Goal: Task Accomplishment & Management: Manage account settings

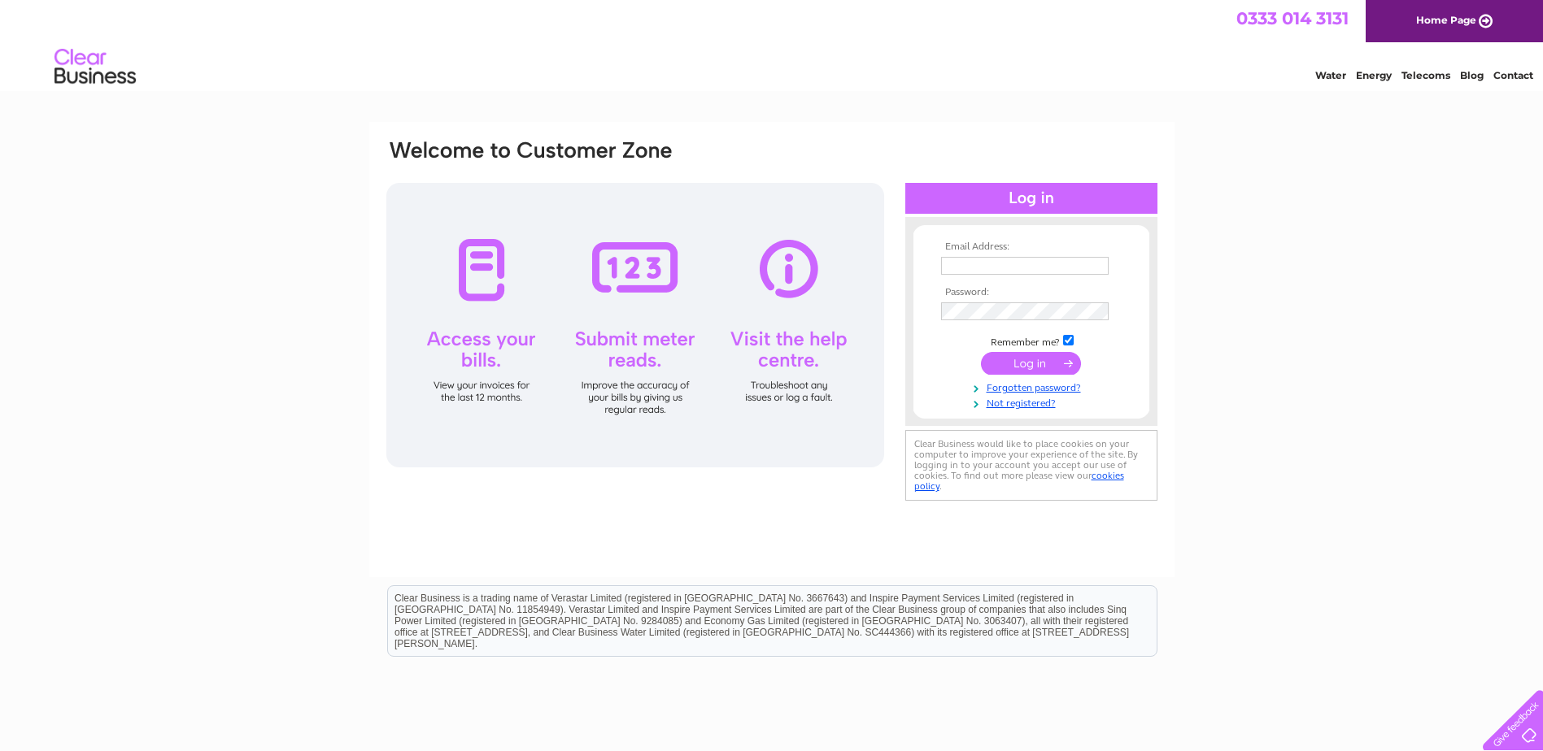
type input "FinanceUK@krm.ag"
click at [1038, 369] on input "submit" at bounding box center [1031, 363] width 100 height 23
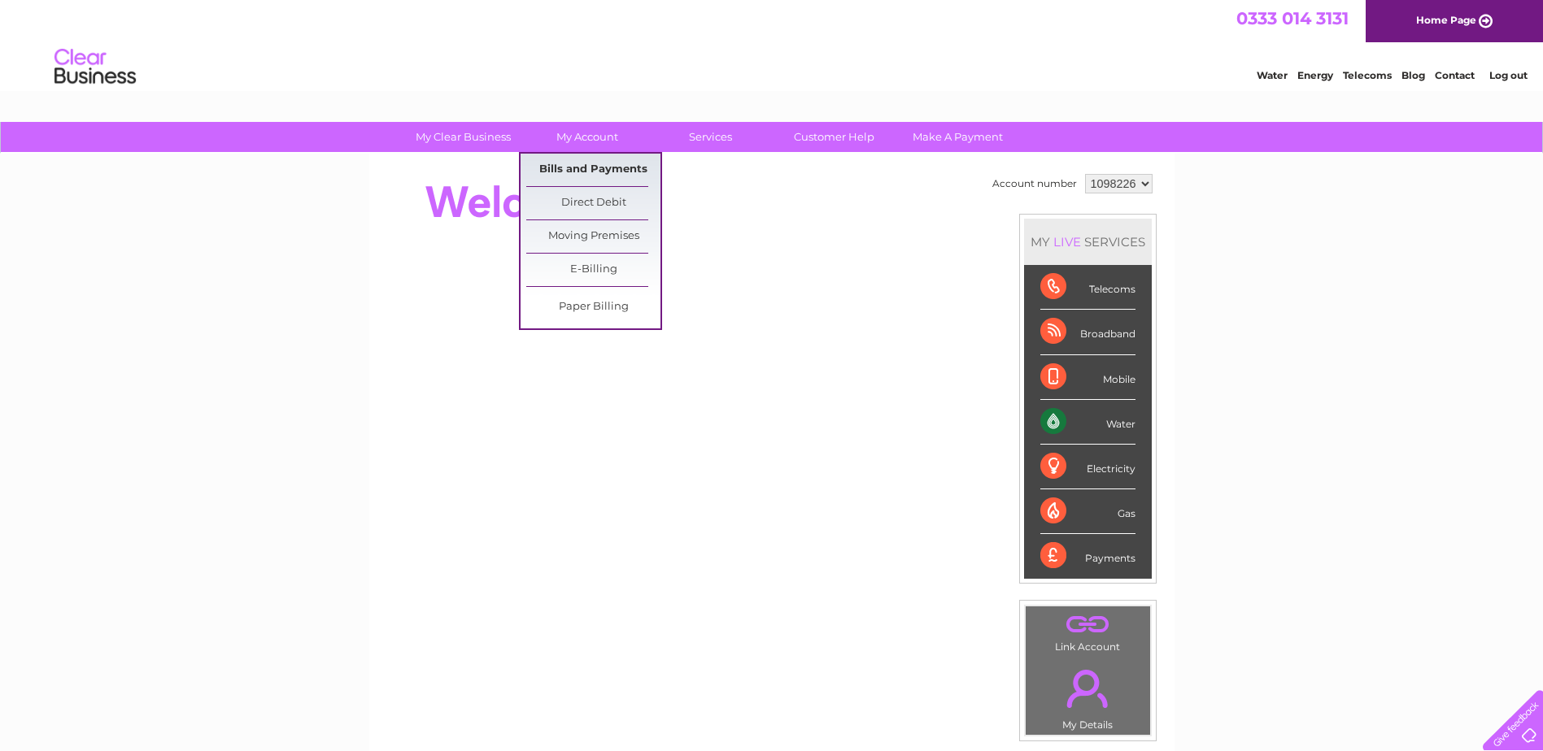
click at [648, 169] on link "Bills and Payments" at bounding box center [593, 170] width 134 height 33
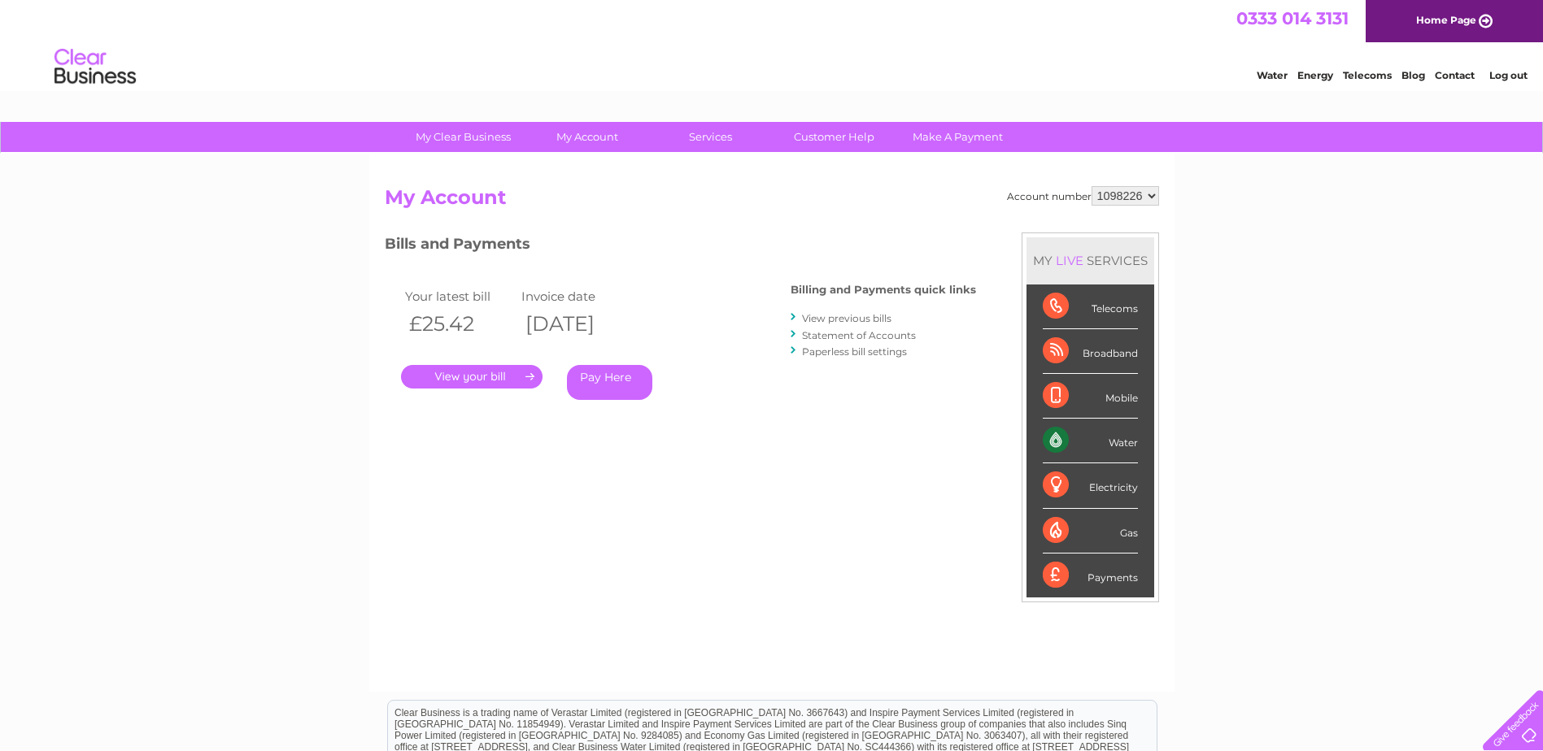
click at [470, 380] on link "." at bounding box center [472, 377] width 142 height 24
